Goal: Task Accomplishment & Management: Complete application form

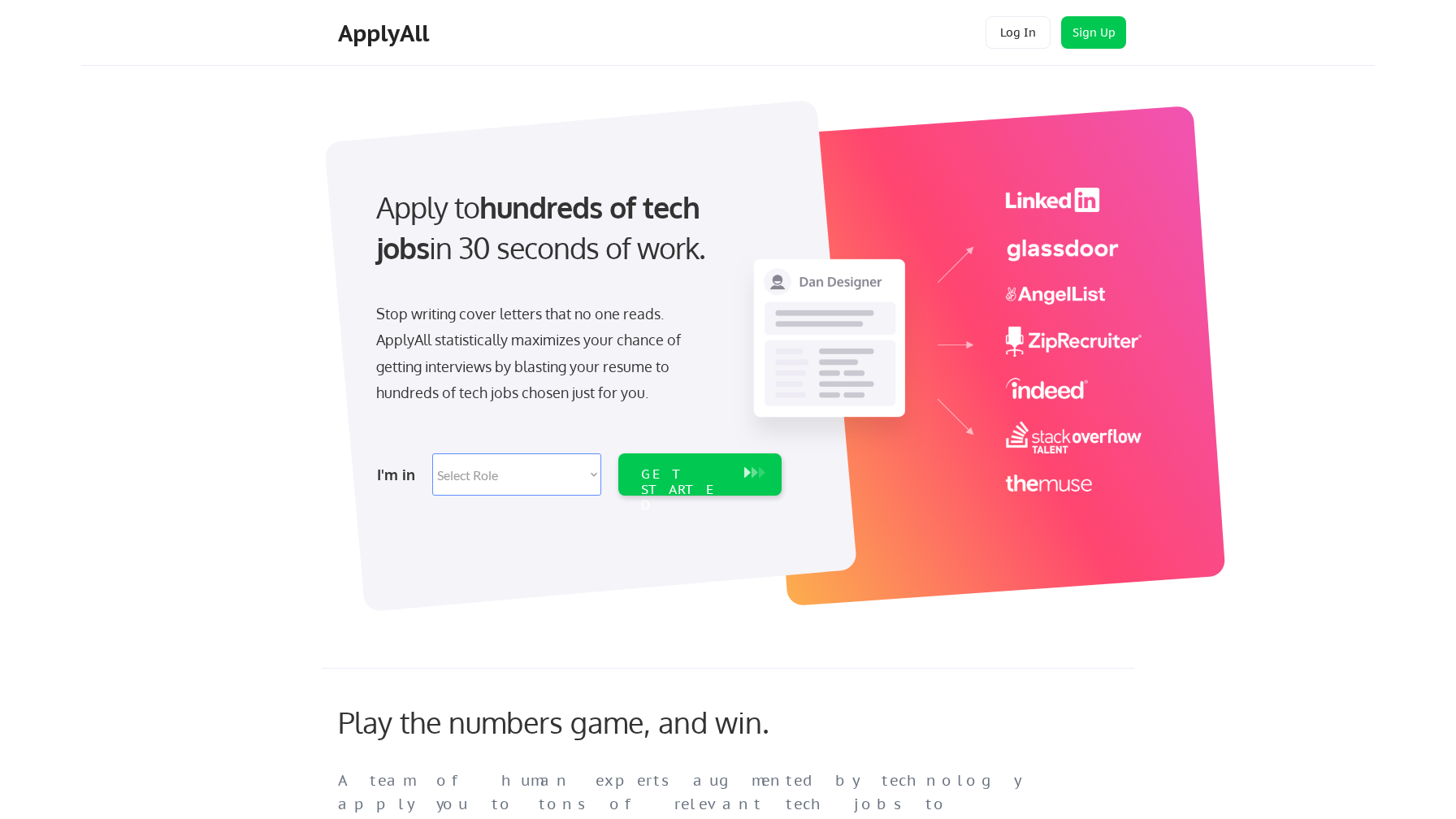
click at [578, 470] on select "Select Role Software Engineering Product Management Customer Success Sales UI/U…" at bounding box center [517, 474] width 169 height 42
select select ""engineering""
click at [432, 453] on select "Select Role Software Engineering Product Management Customer Success Sales UI/U…" at bounding box center [517, 474] width 169 height 42
select select ""engineering""
click at [633, 469] on div "GET STARTED" at bounding box center [684, 474] width 103 height 42
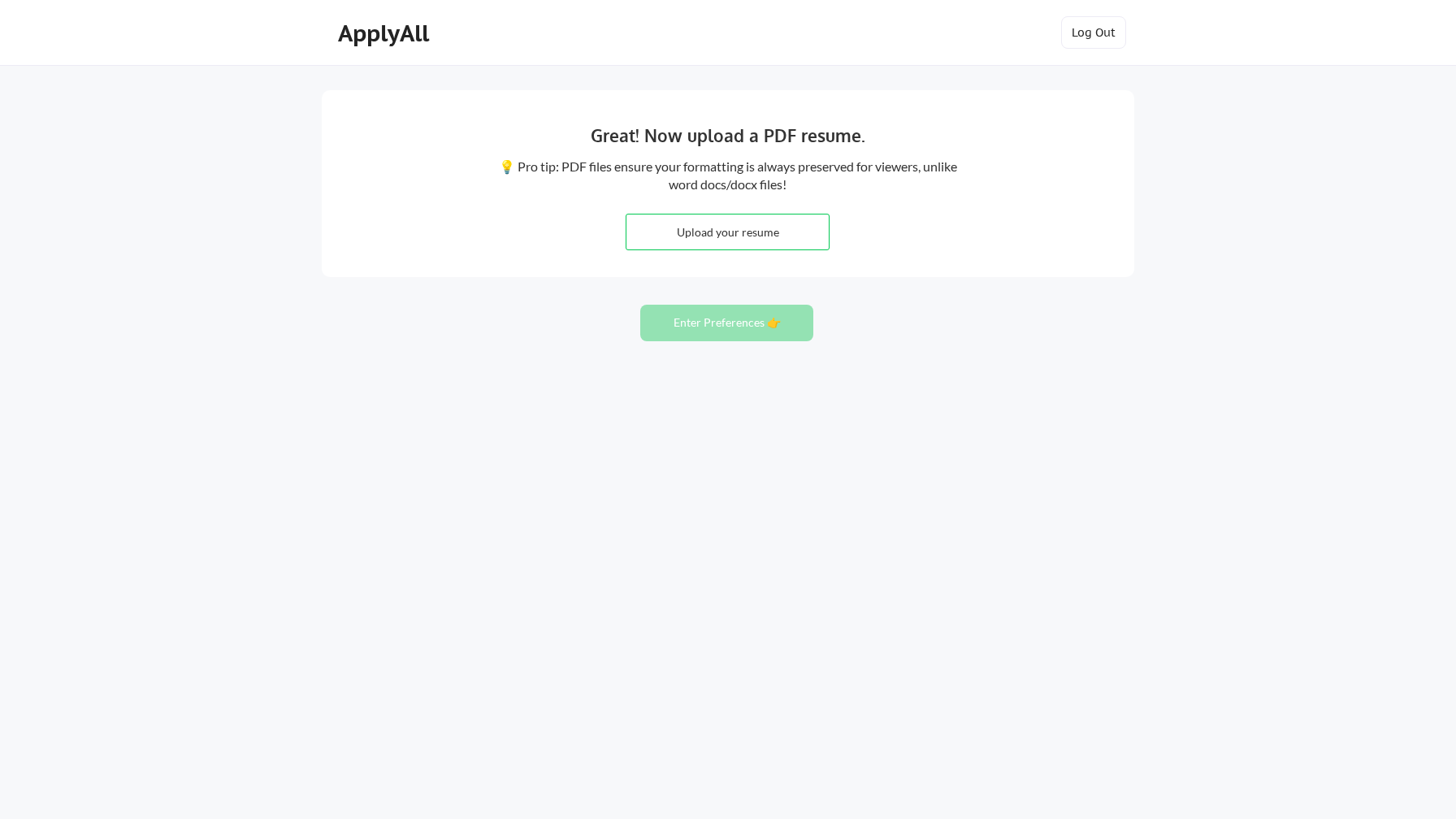
click at [729, 236] on input "file" at bounding box center [727, 232] width 202 height 35
type input "C:\fakepath\Carson Antoine- resume-2026 (1).pdf"
click at [761, 323] on button "Enter Preferences 👉" at bounding box center [726, 323] width 173 height 37
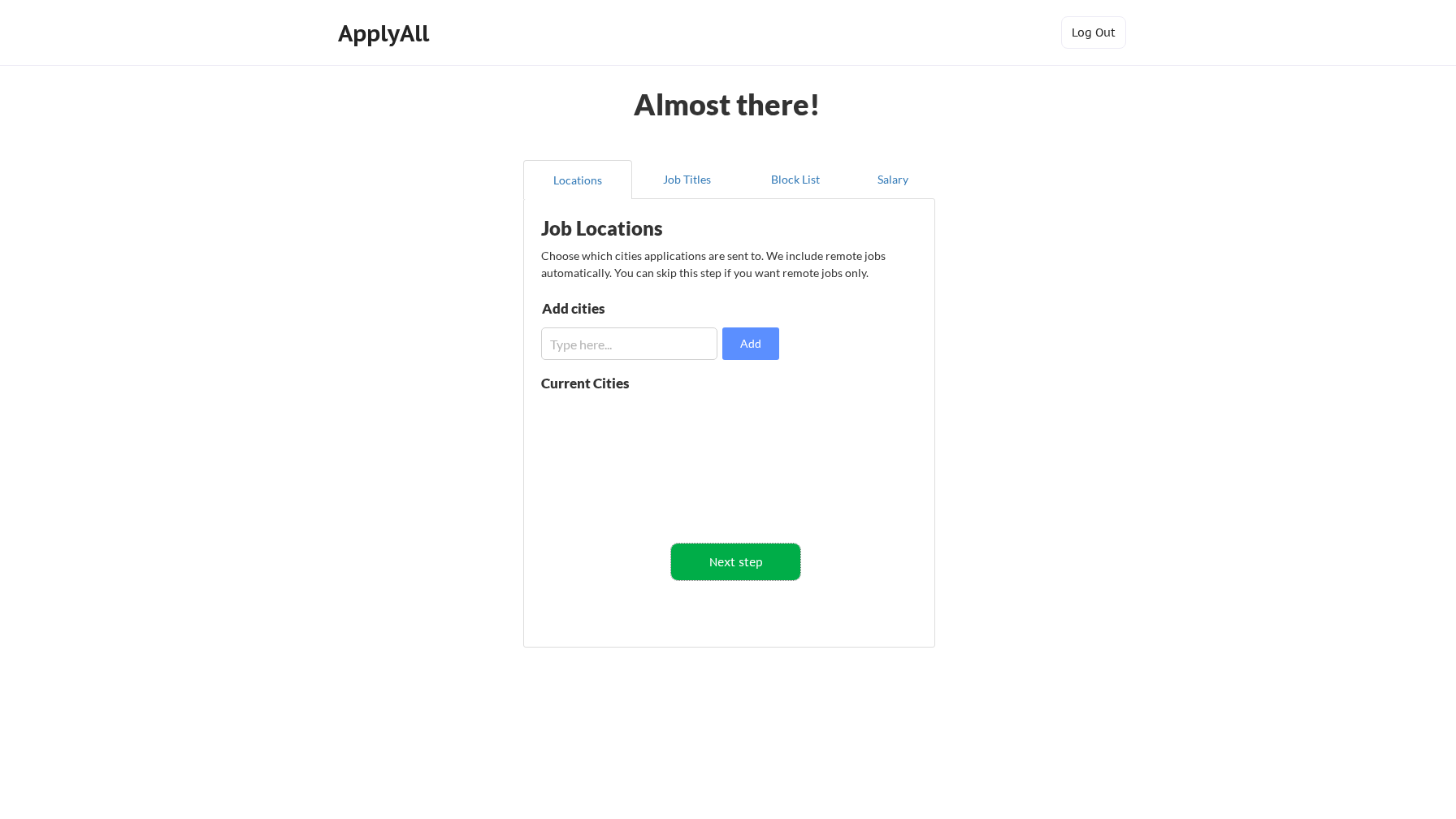
click at [753, 560] on button "Next step" at bounding box center [735, 561] width 129 height 37
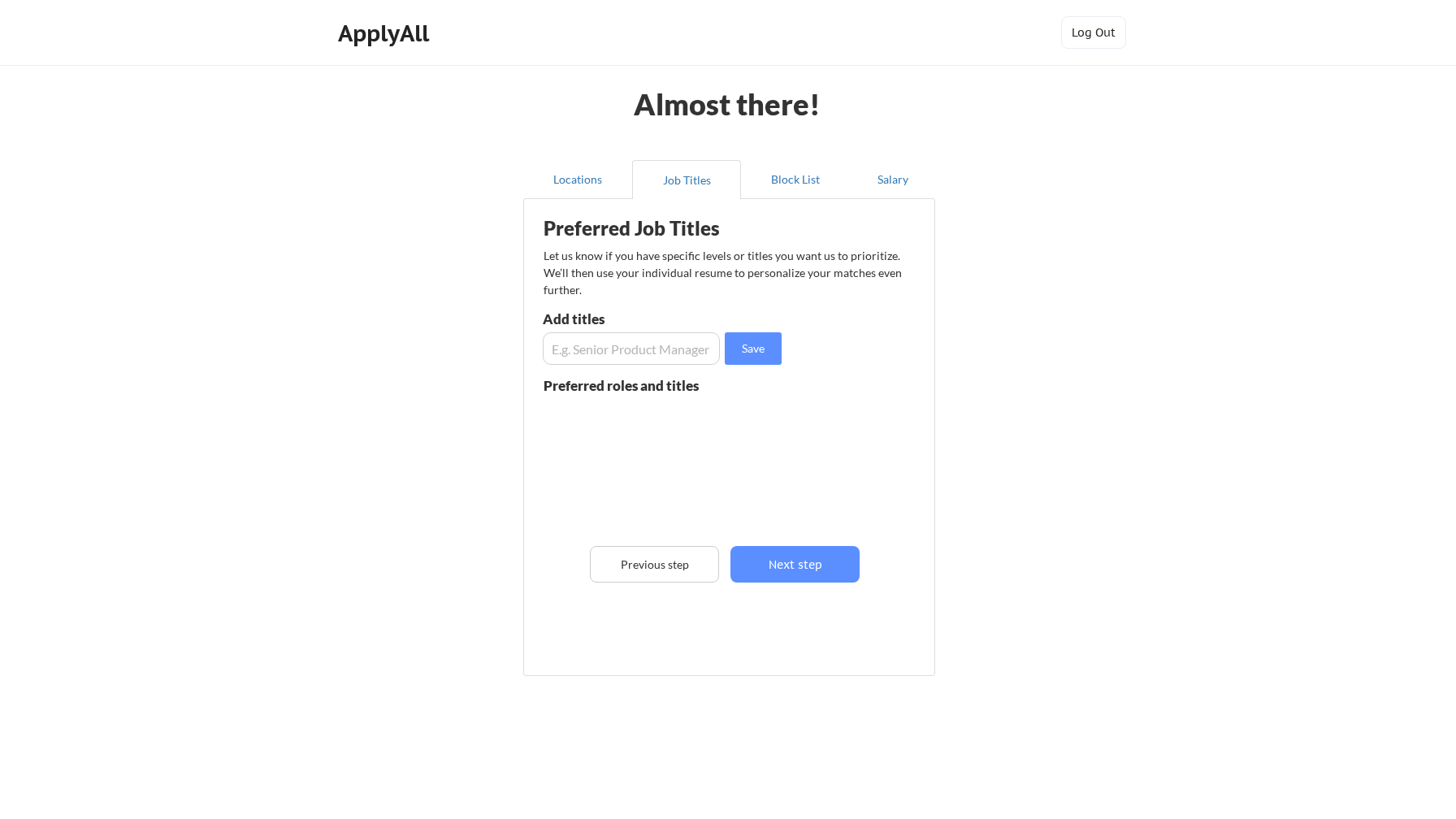
click at [618, 358] on input "input" at bounding box center [631, 349] width 177 height 32
type input "Software Engineer"
click at [744, 347] on button "Save" at bounding box center [753, 349] width 57 height 32
click at [630, 349] on input "input" at bounding box center [631, 349] width 177 height 32
type input ".NET Developer"
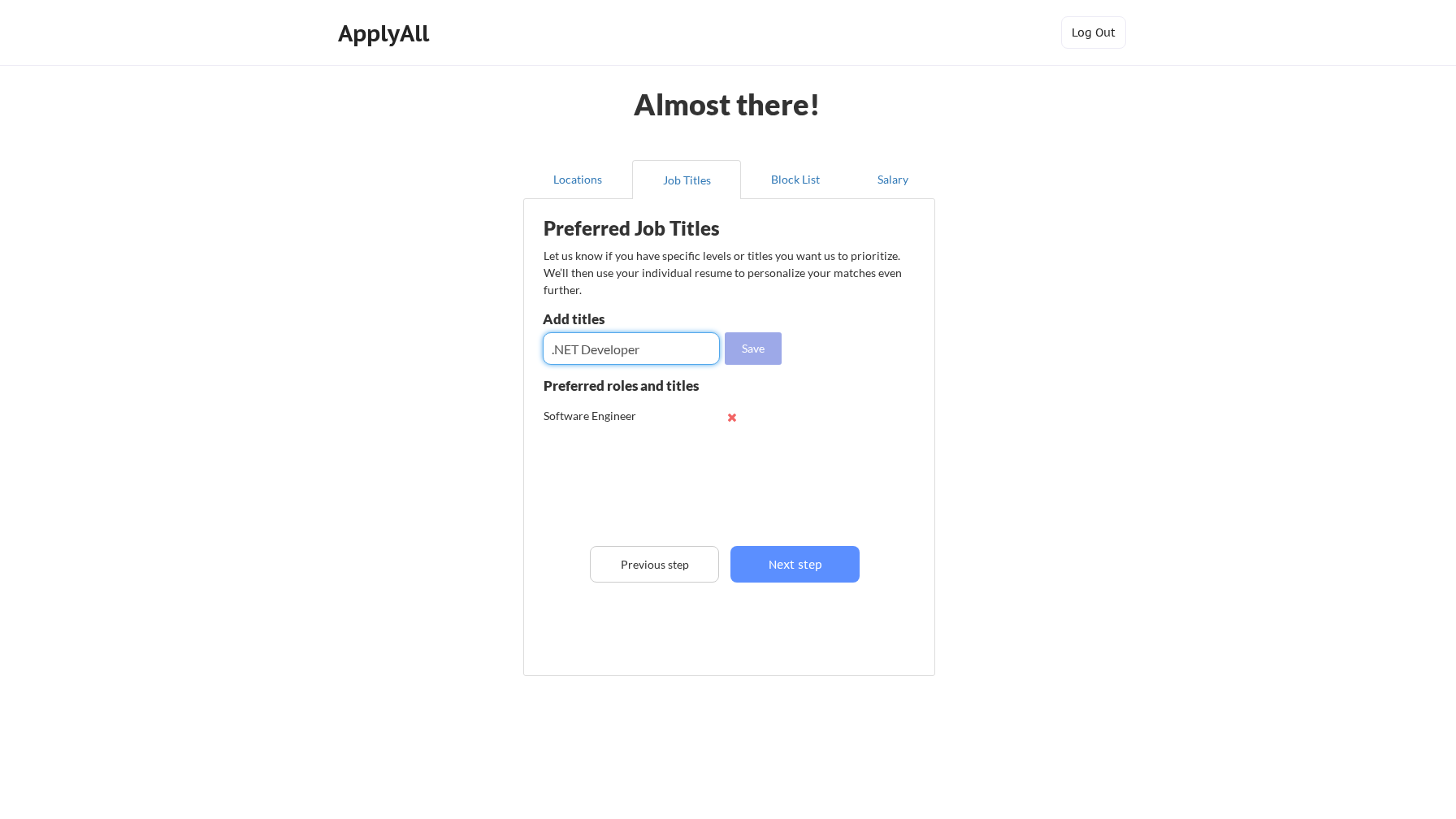
click at [760, 352] on button "Save" at bounding box center [753, 349] width 57 height 32
click at [652, 355] on input "input" at bounding box center [631, 349] width 177 height 32
type input "Senior .NET Developer"
click at [730, 352] on button "Save" at bounding box center [753, 349] width 57 height 32
click at [643, 344] on input "input" at bounding box center [631, 349] width 177 height 32
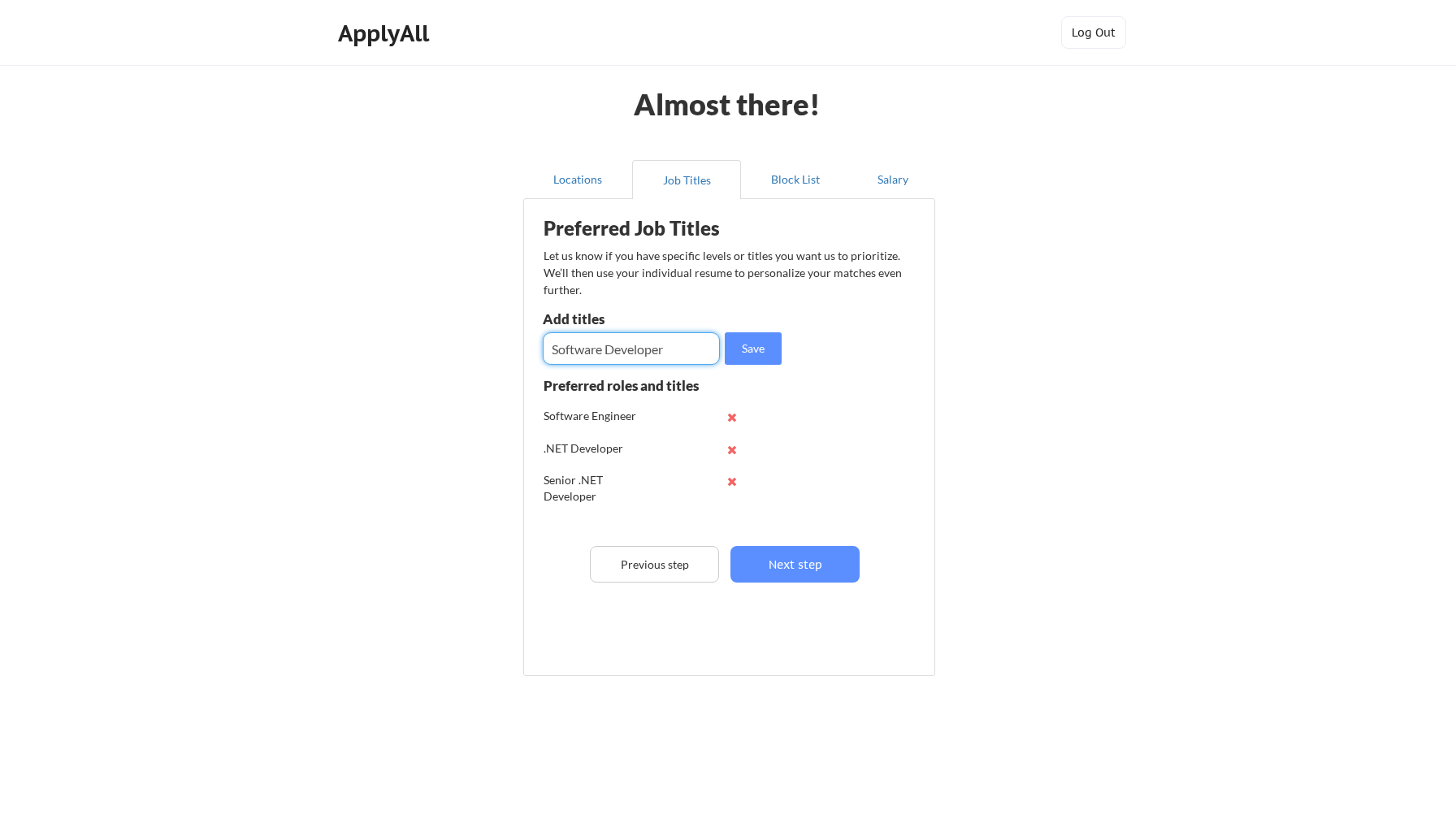
type input "Software Developer"
click at [760, 349] on button "Save" at bounding box center [753, 349] width 57 height 32
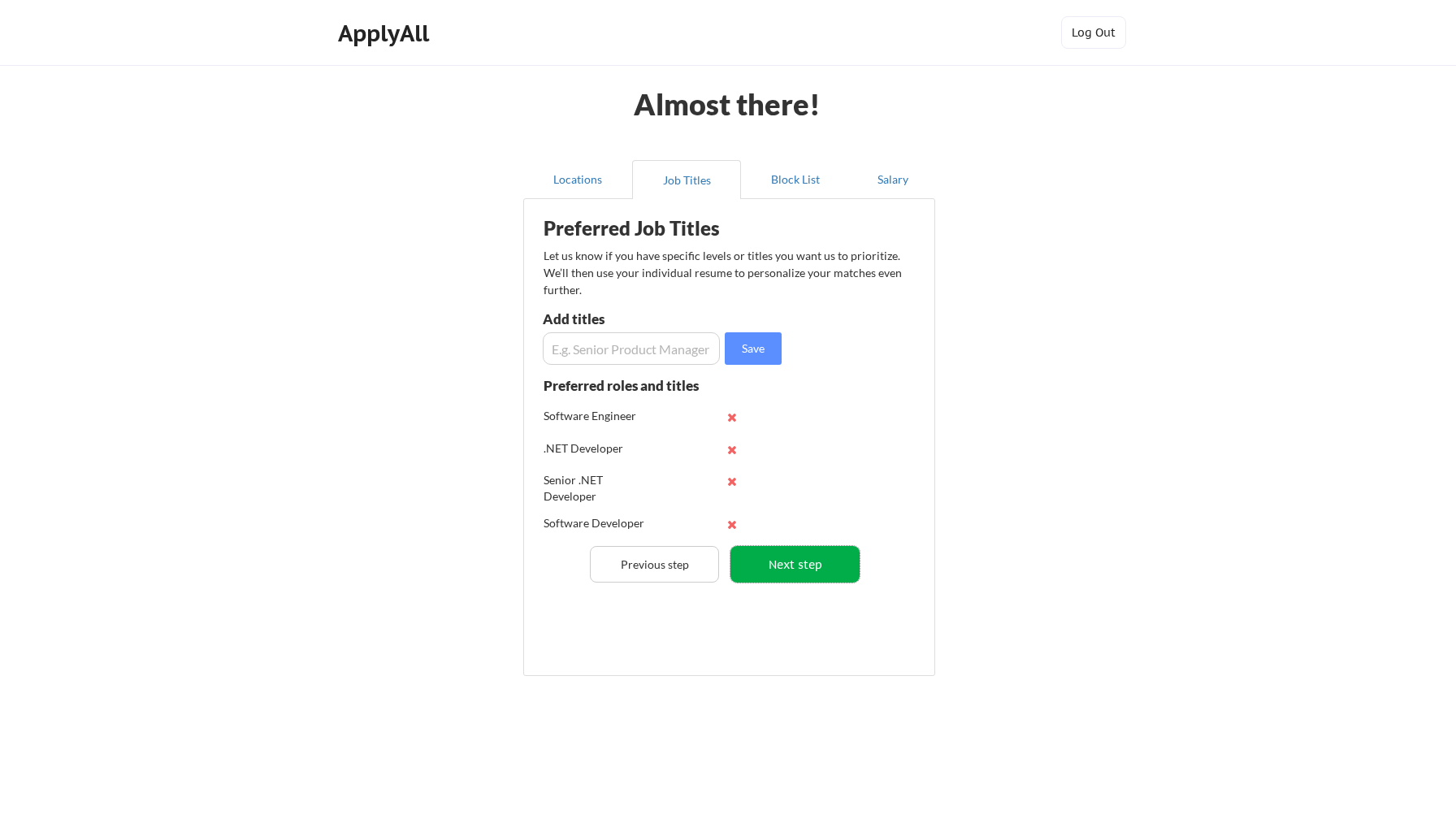
click at [803, 572] on button "Next step" at bounding box center [795, 564] width 129 height 37
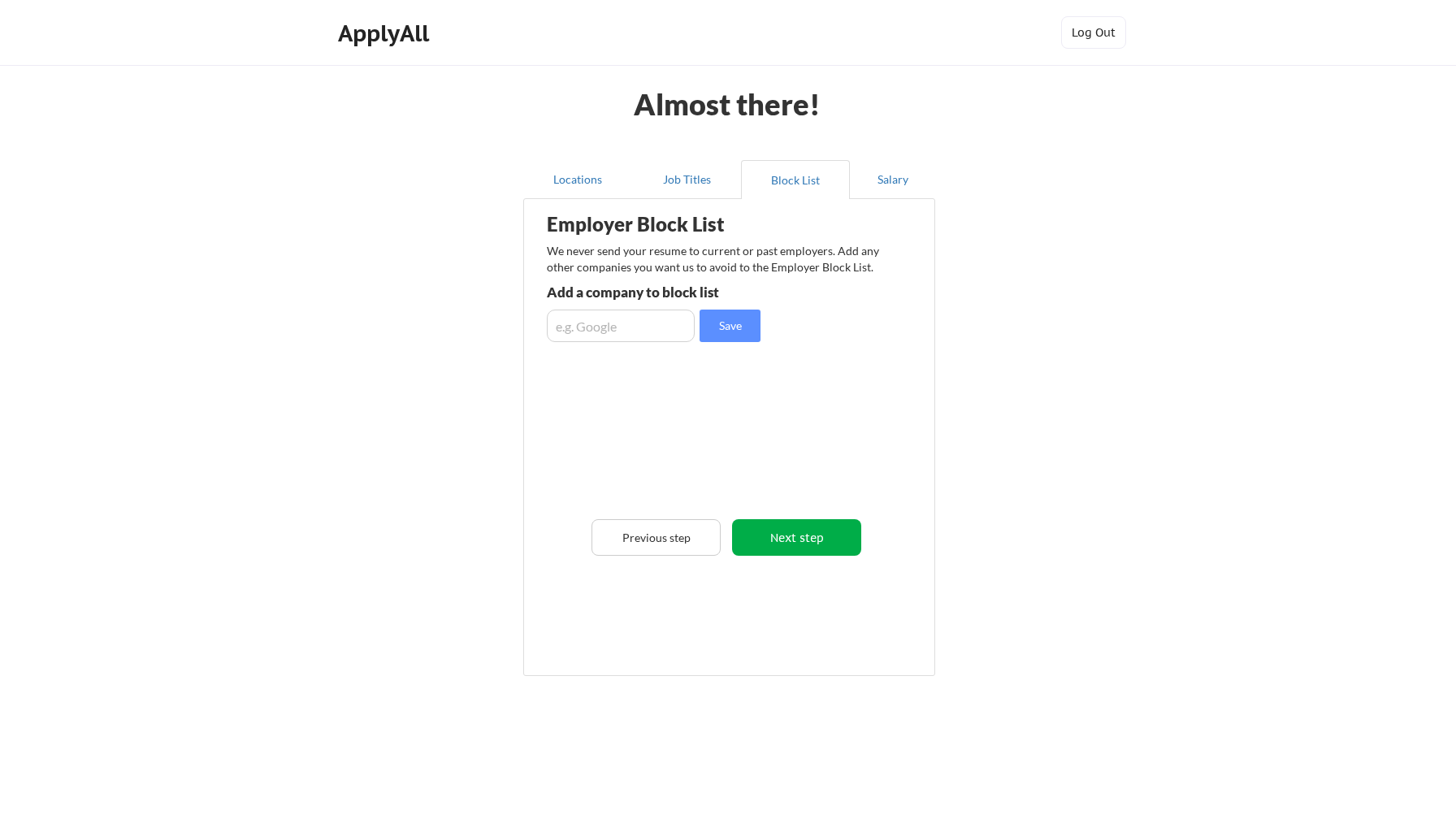
click at [803, 534] on button "Next step" at bounding box center [796, 537] width 129 height 37
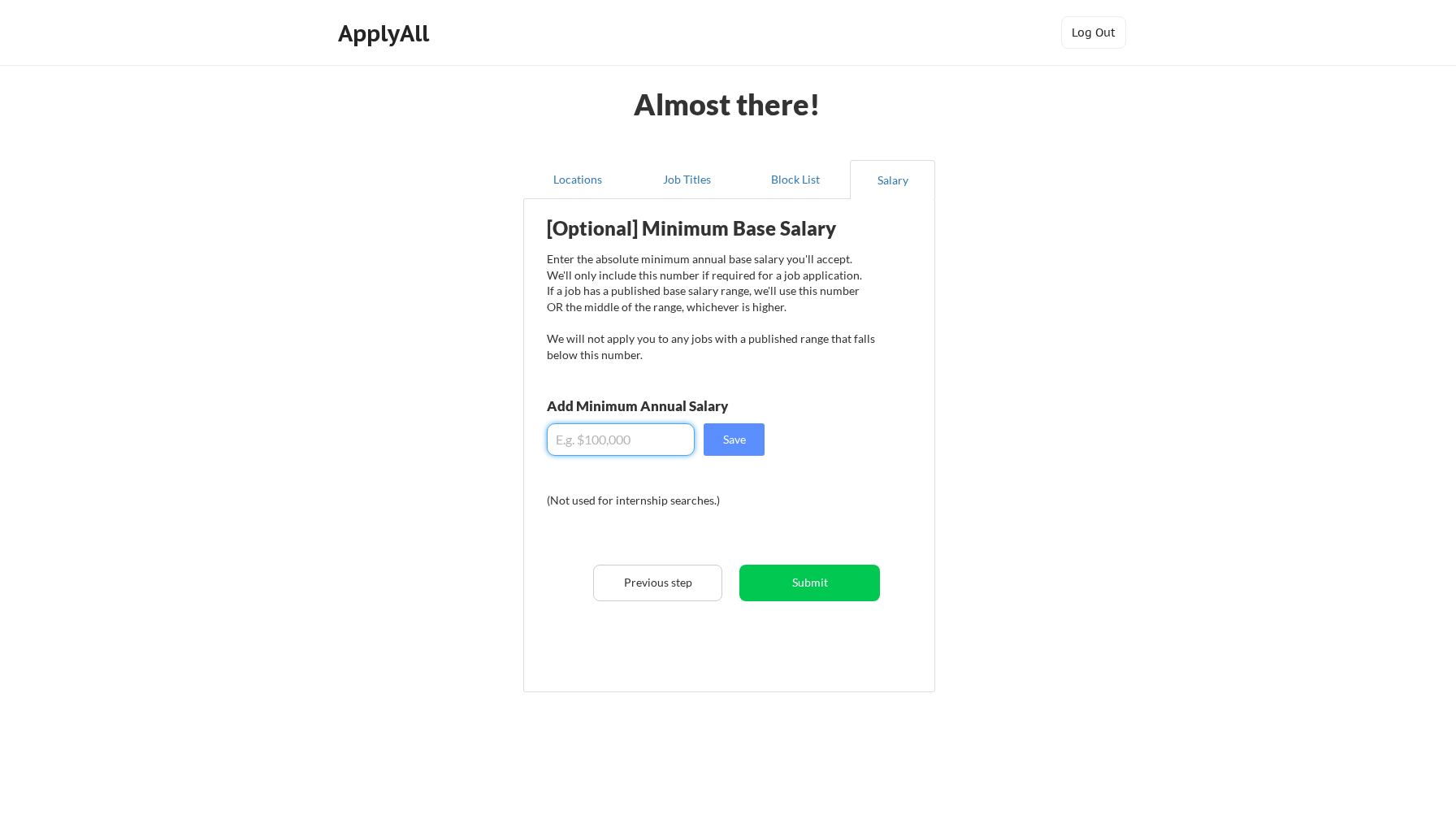
click at [626, 453] on input "input" at bounding box center [621, 440] width 148 height 32
click at [745, 433] on button "Save" at bounding box center [734, 440] width 61 height 32
click at [575, 443] on input "input" at bounding box center [621, 440] width 148 height 32
type input "$120,000"
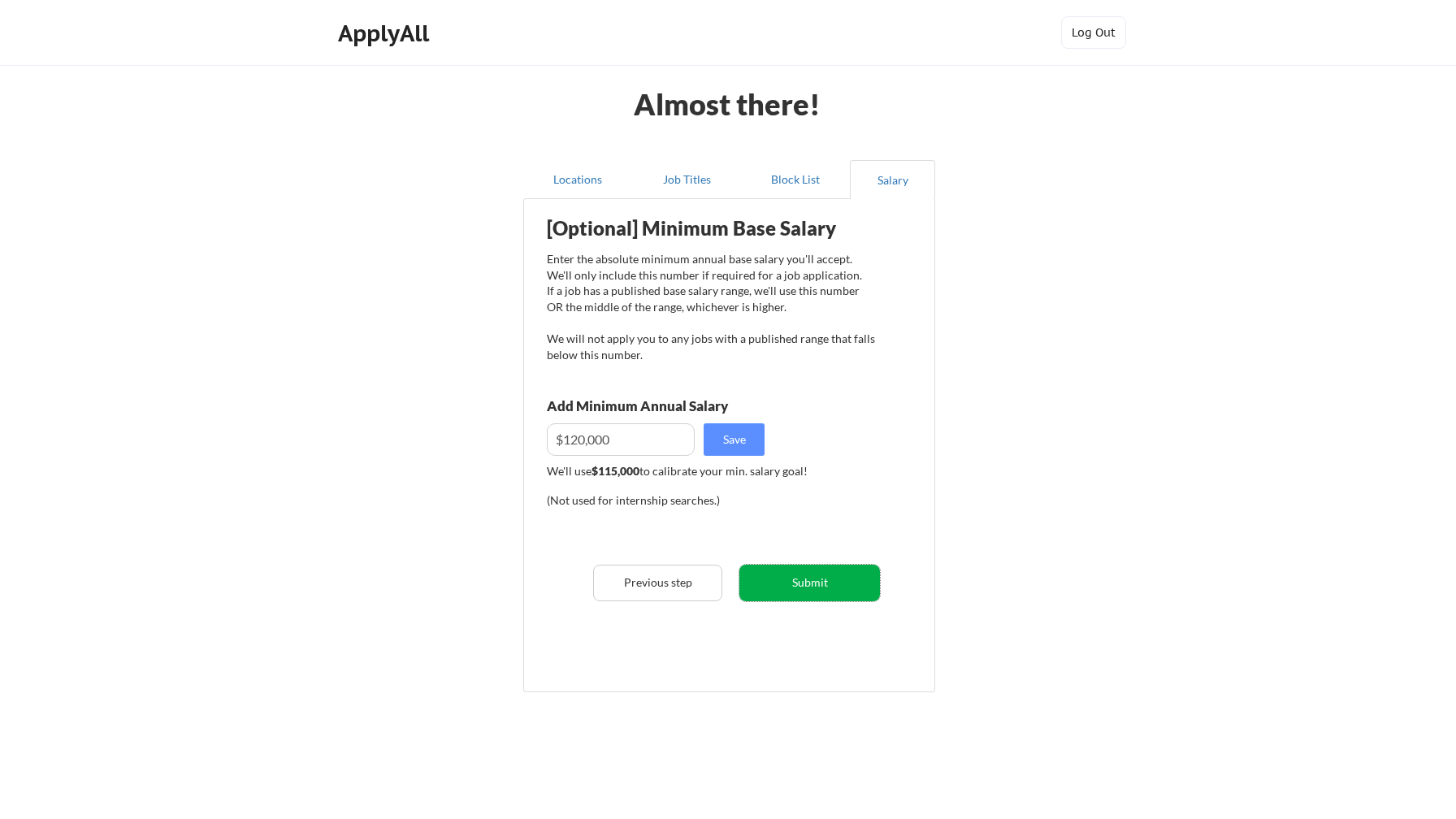
click at [778, 583] on button "Submit" at bounding box center [809, 583] width 141 height 37
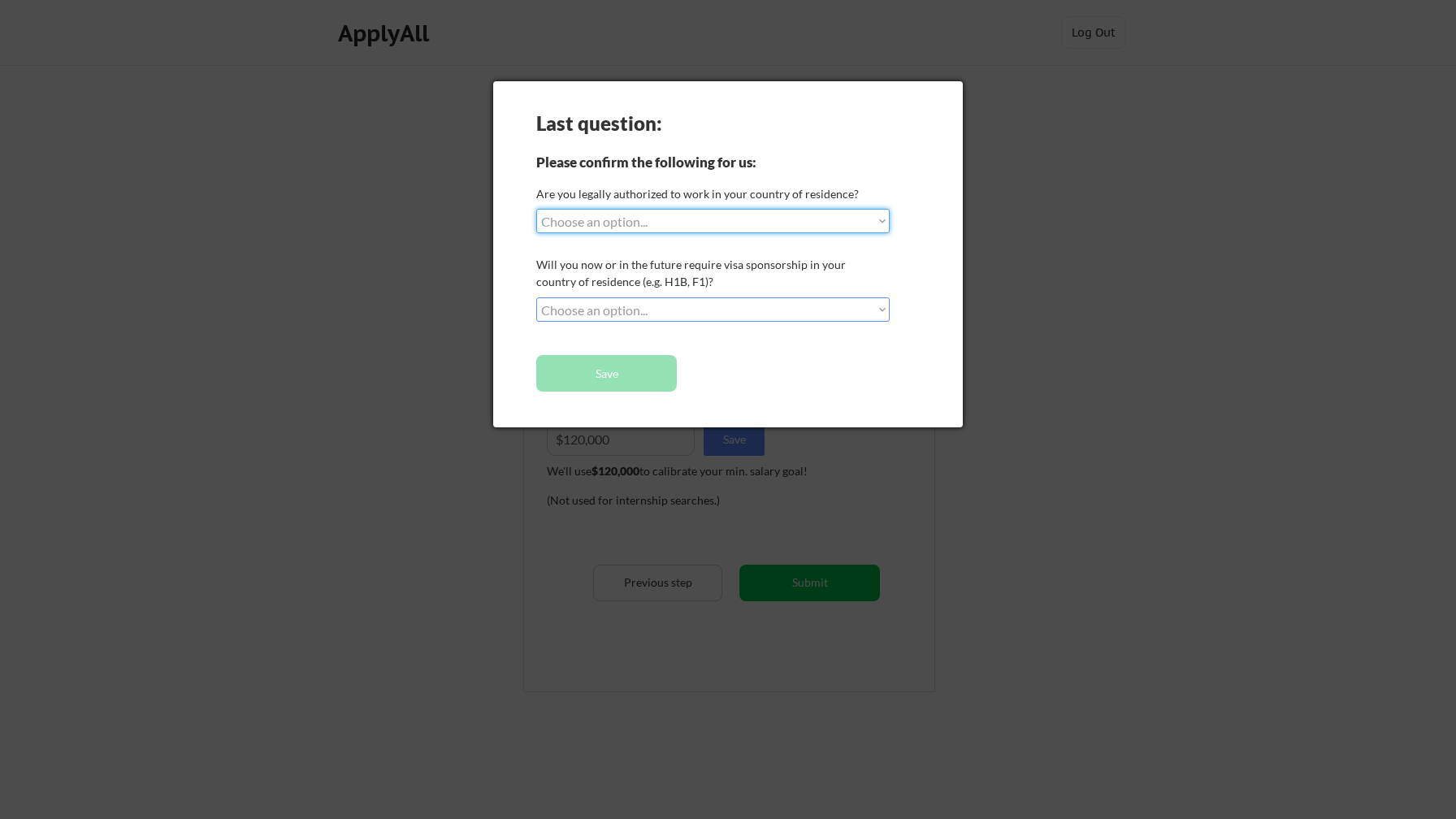
click at [630, 233] on div "Last question: Please confirm the following for us: Are you legally authorized …" at bounding box center [728, 254] width 470 height 346
click at [621, 221] on select "Choose an option... Yes, I am a US Citizen Yes, I am a Canadian Citizen Yes, I …" at bounding box center [713, 221] width 353 height 24
select select ""yes__i_am_a_us_citizen""
click at [536, 209] on select "Choose an option... Yes, I am a US Citizen Yes, I am a Canadian Citizen Yes, I …" at bounding box center [713, 221] width 353 height 24
click at [603, 304] on select "Choose an option... No, I will not need sponsorship Yes, I will need sponsorship" at bounding box center [713, 310] width 353 height 24
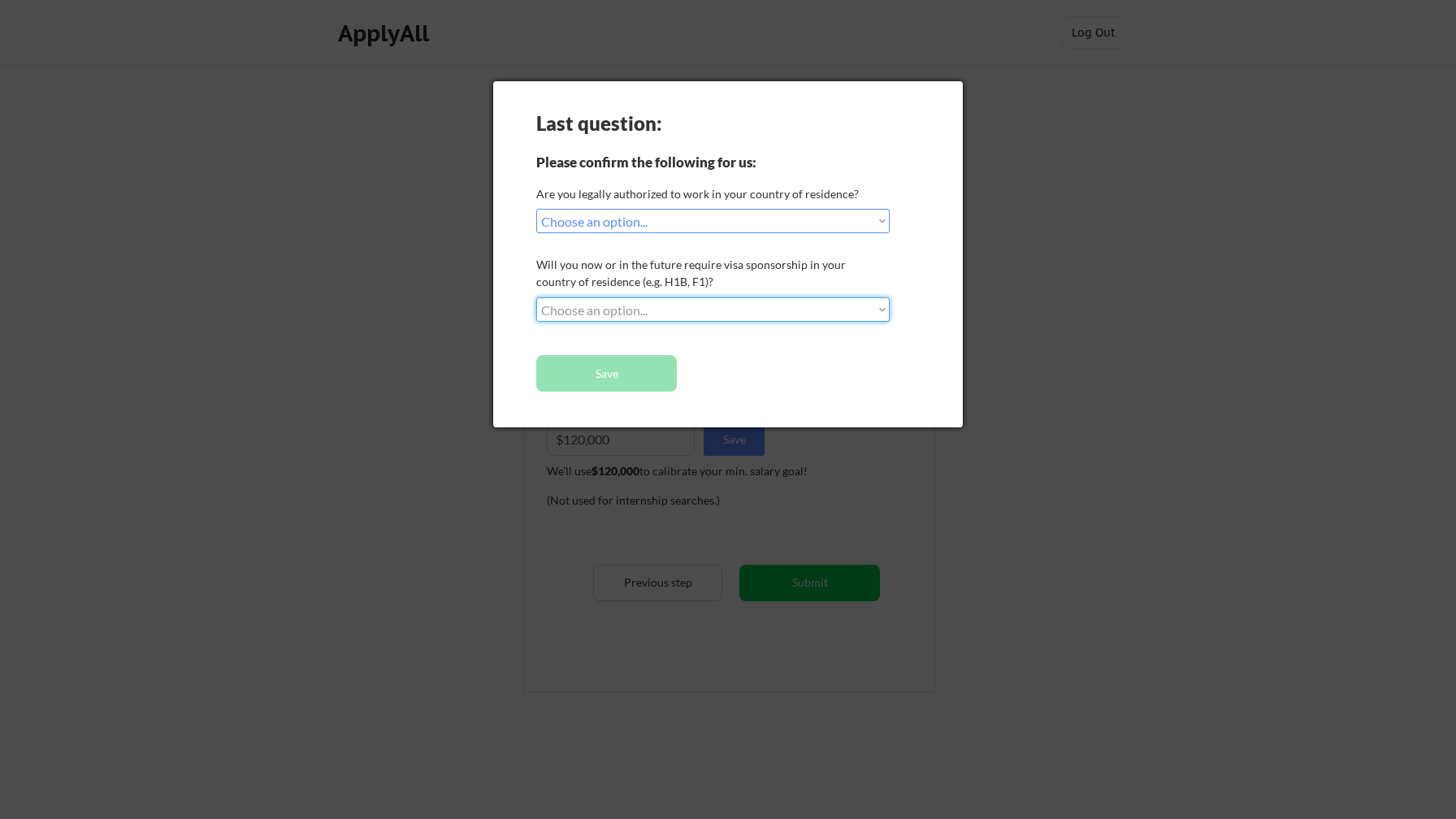
select select ""no__i_will_not_need_sponsorship""
click at [536, 297] on select "Choose an option... No, I will not need sponsorship Yes, I will need sponsorship" at bounding box center [713, 310] width 353 height 24
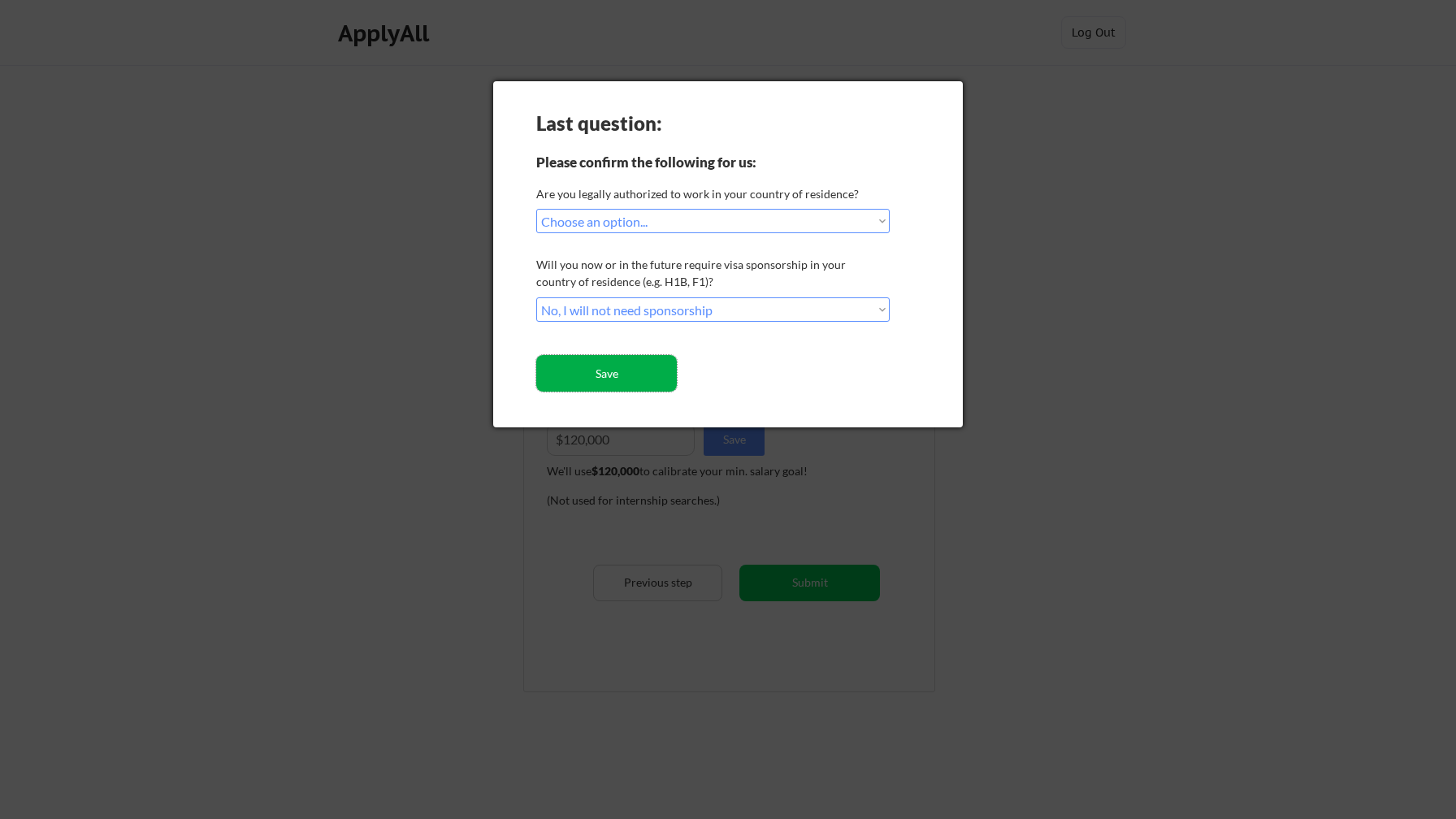
click at [607, 370] on button "Save" at bounding box center [606, 373] width 141 height 37
